Goal: Transaction & Acquisition: Purchase product/service

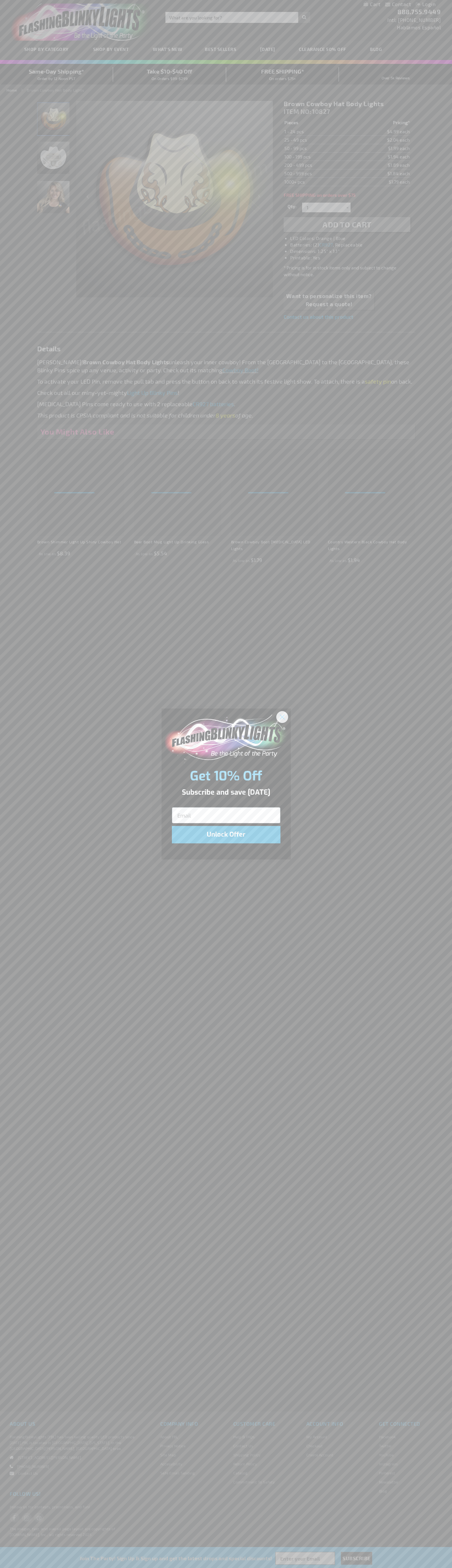
click at [282, 716] on icon "Close dialog" at bounding box center [281, 716] width 4 height 4
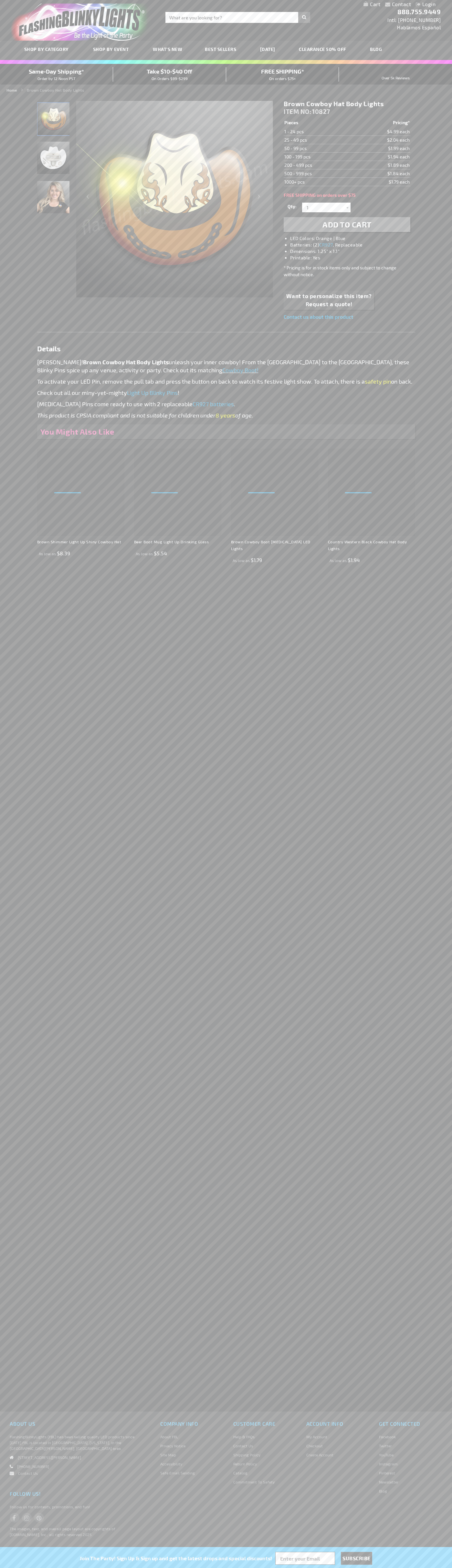
click at [347, 104] on h1 "Brown Cowboy Hat Body Lights" at bounding box center [346, 103] width 126 height 8
click at [347, 225] on span "Add to Cart" at bounding box center [347, 224] width 49 height 9
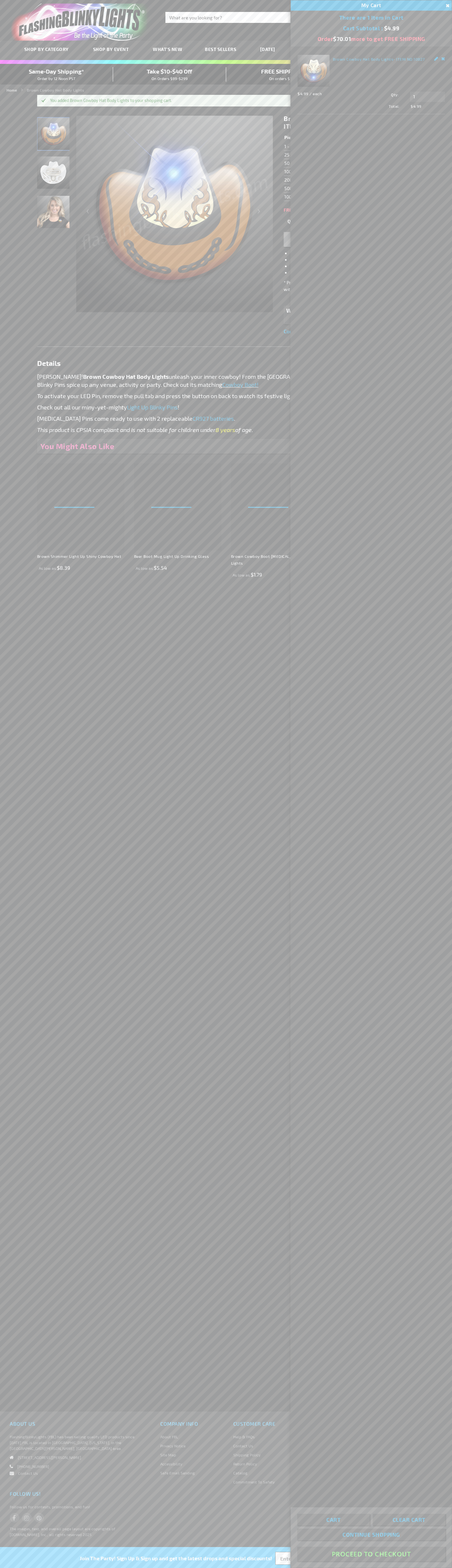
click at [371, 1554] on button "Proceed To Checkout" at bounding box center [371, 1554] width 148 height 15
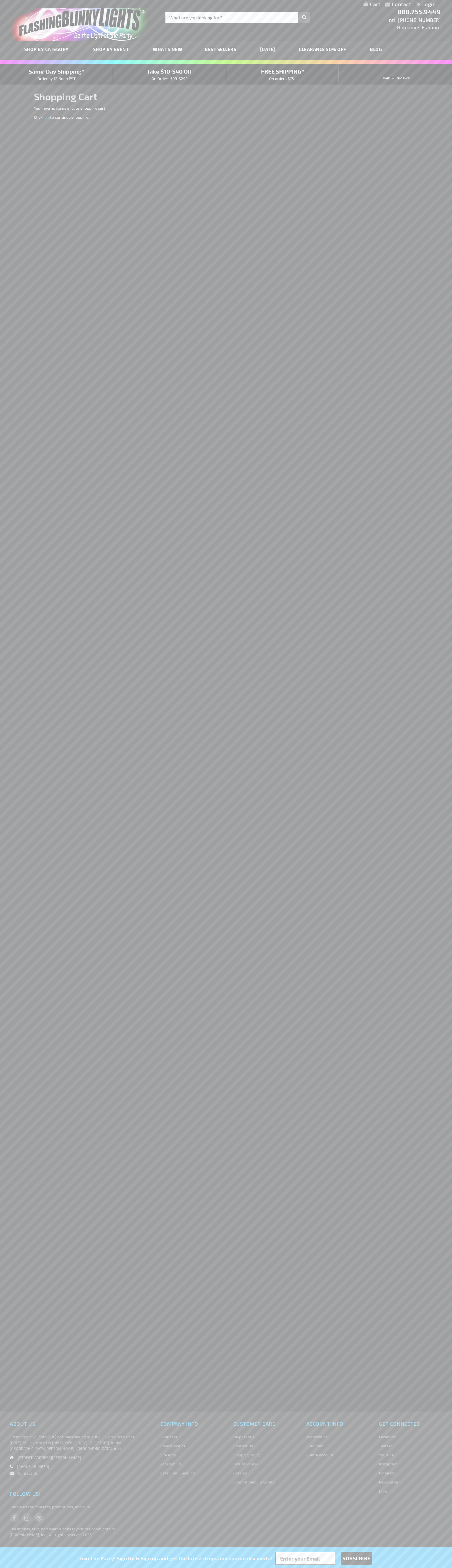
click at [57, 74] on span "Same-Day Shipping*" at bounding box center [56, 71] width 55 height 7
click at [408, 16] on div "888.755.9449 Intl: 818-753-8303 Hablamos Español" at bounding box center [416, 17] width 58 height 27
click at [425, 819] on div "Contact Compare Products Login Skip to Content My Cart My Cart Close You have n…" at bounding box center [226, 784] width 452 height 1568
click at [363, 1567] on html "The store will not work correctly when cookies are disabled. Contact Compare Pr…" at bounding box center [226, 784] width 452 height 1568
click at [8, 616] on div "Contact Compare Products Login Skip to Content My Cart My Cart Close You have n…" at bounding box center [226, 784] width 452 height 1568
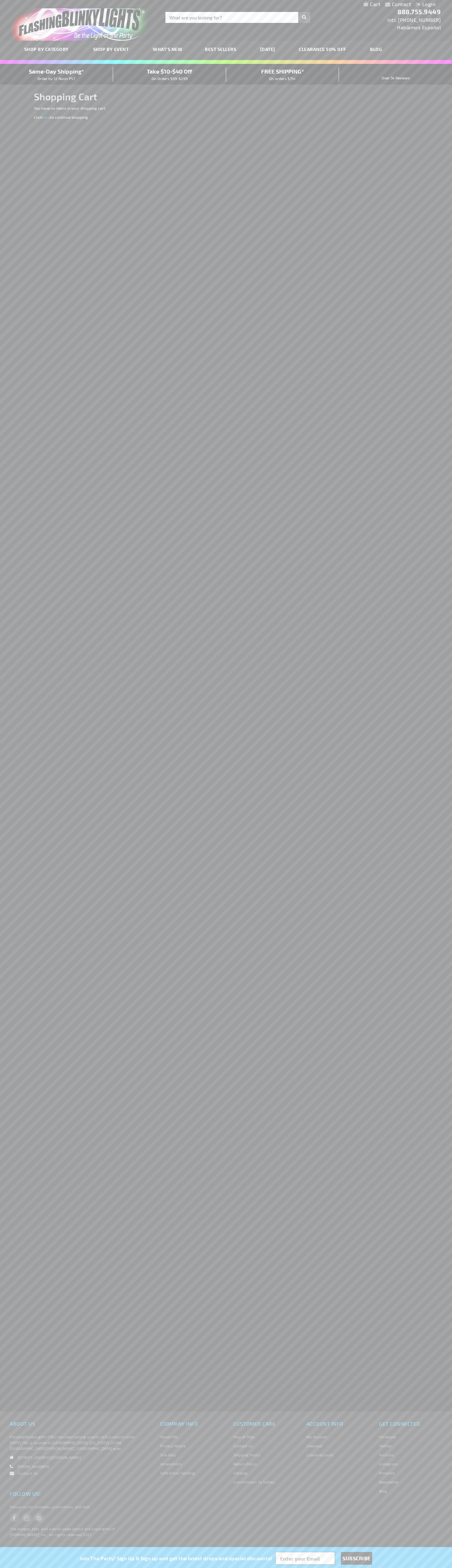
click at [57, 74] on span "Same-Day Shipping*" at bounding box center [56, 71] width 55 height 7
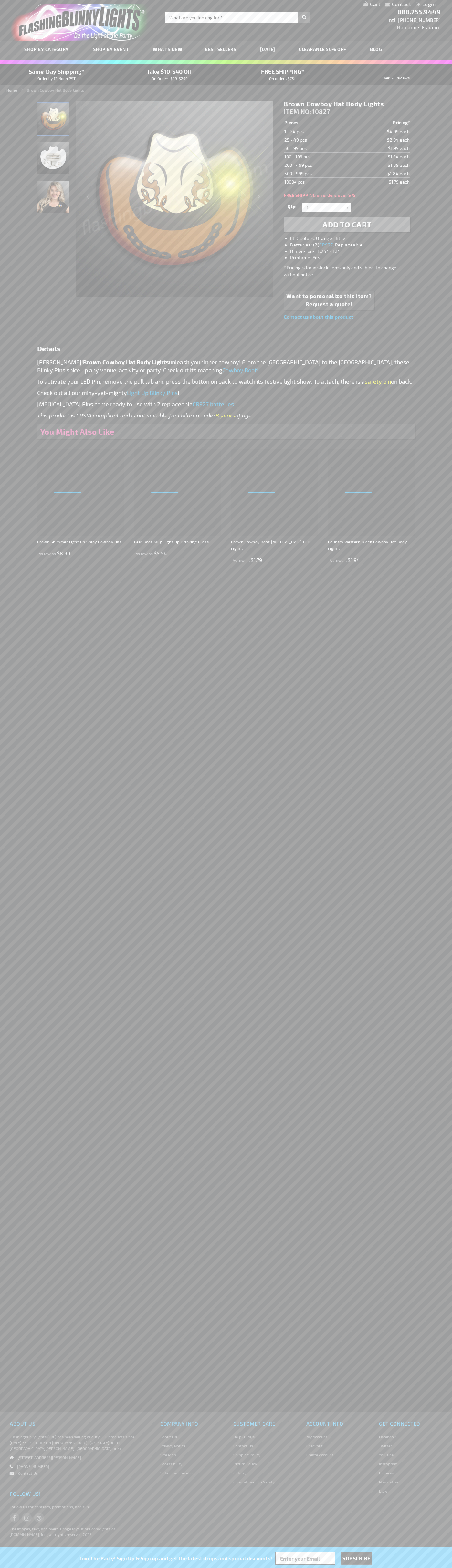
click at [347, 104] on h1 "Brown Cowboy Hat Body Lights" at bounding box center [346, 103] width 126 height 8
click at [54, 161] on img "Brown Cowboy Hat Body Pin" at bounding box center [53, 158] width 32 height 32
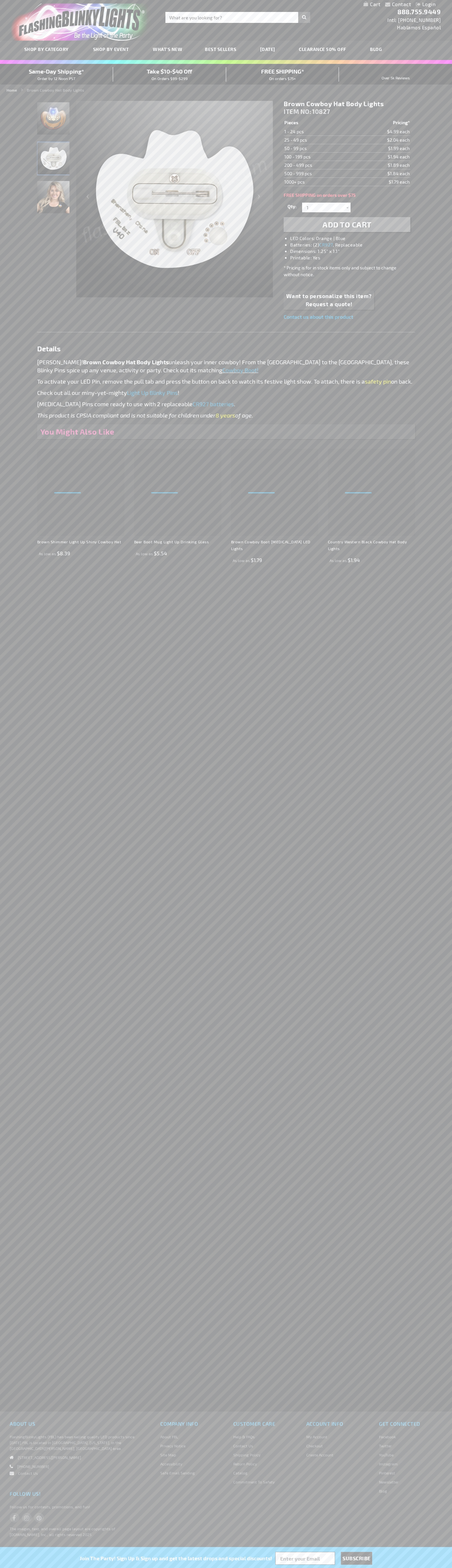
click at [319, 131] on td "1 - 24 pcs" at bounding box center [318, 131] width 69 height 9
click at [319, 140] on td "25 - 49 pcs" at bounding box center [318, 140] width 69 height 9
click at [319, 149] on td "50 - 99 pcs" at bounding box center [318, 149] width 69 height 9
click at [319, 157] on td "100 - 199 pcs" at bounding box center [318, 157] width 69 height 9
click at [319, 165] on td "200 - 499 pcs" at bounding box center [318, 165] width 69 height 9
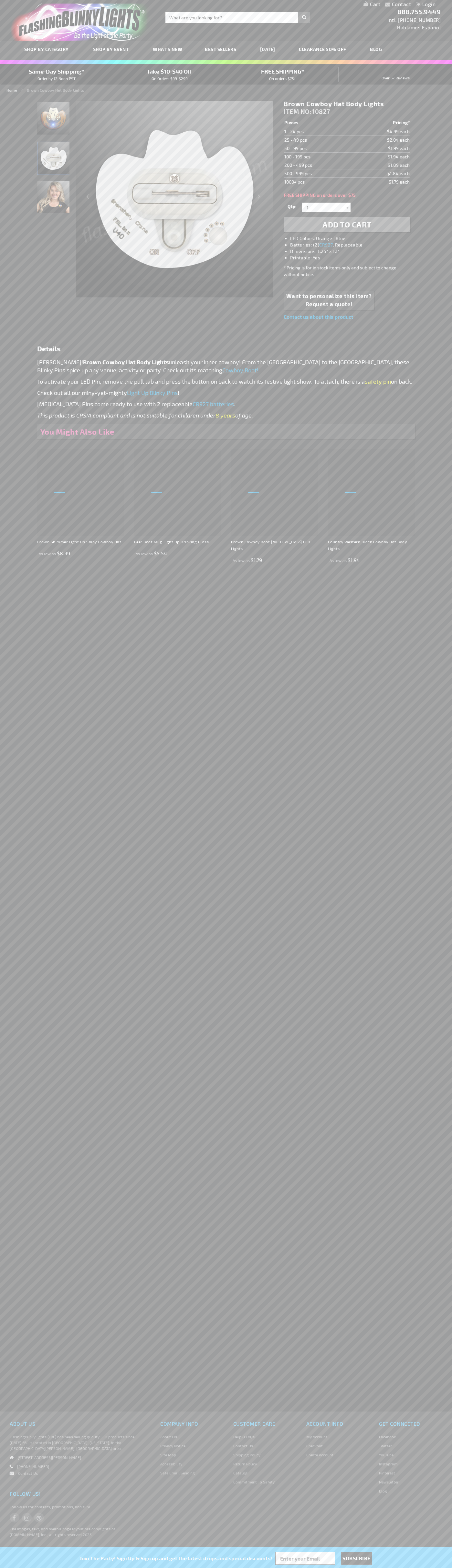
click at [319, 173] on td "500 - 999 pcs" at bounding box center [318, 173] width 69 height 9
click at [319, 182] on td "1000+ pcs" at bounding box center [318, 182] width 69 height 9
click at [327, 208] on input "1" at bounding box center [327, 208] width 47 height 10
click at [324, 277] on span "2225" at bounding box center [326, 276] width 10 height 5
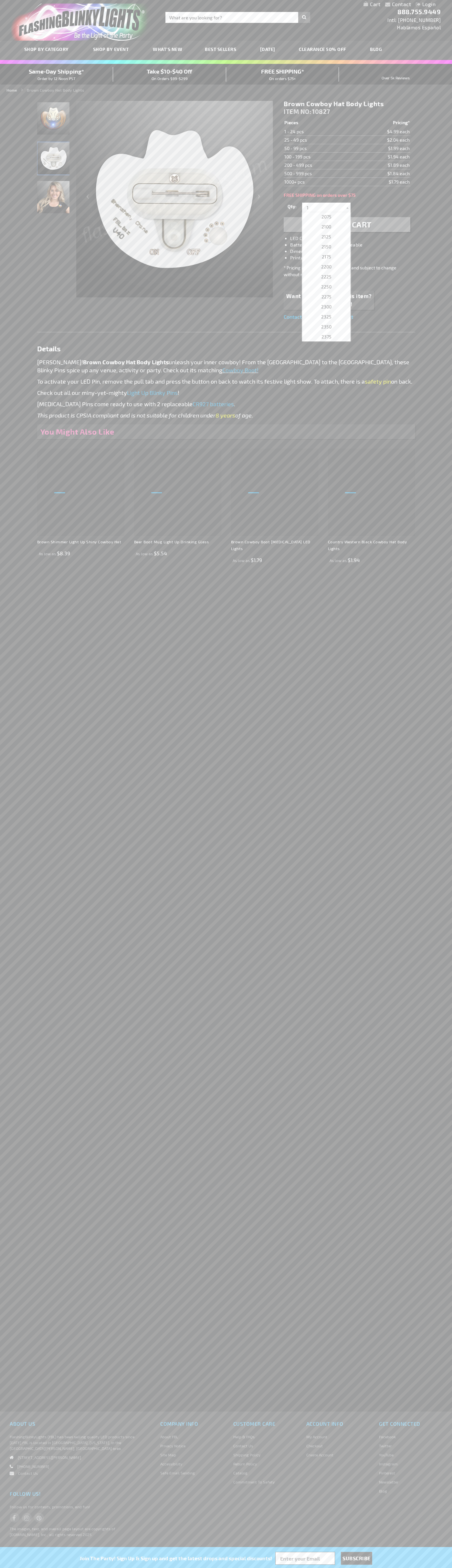
type input "2225"
click at [353, 245] on li "Batteries: (2) CR927 , Replaceable" at bounding box center [353, 245] width 126 height 7
